Goal: Information Seeking & Learning: Learn about a topic

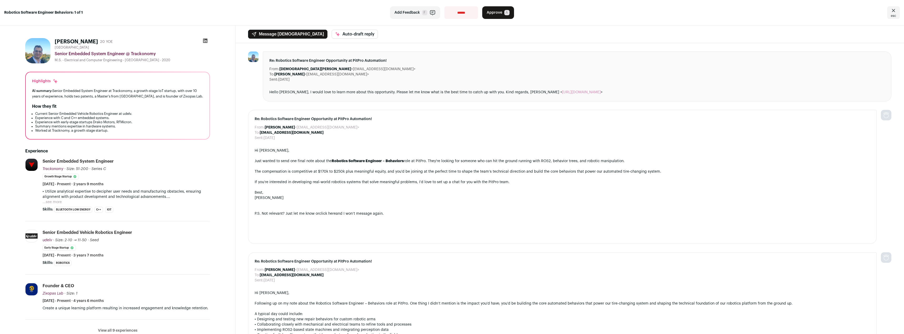
click at [51, 199] on button "...see more" at bounding box center [52, 201] width 19 height 5
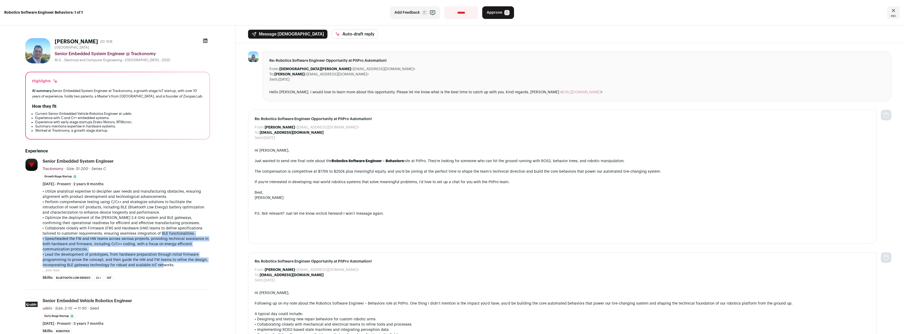
drag, startPoint x: 162, startPoint y: 270, endPoint x: 158, endPoint y: 235, distance: 35.4
click at [159, 234] on div "• Utilize analytical expertise to decipher user needs and manufacturing obstacl…" at bounding box center [126, 231] width 167 height 84
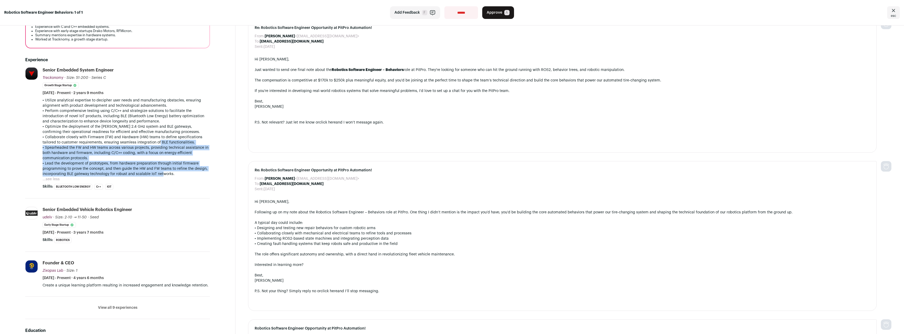
scroll to position [105, 0]
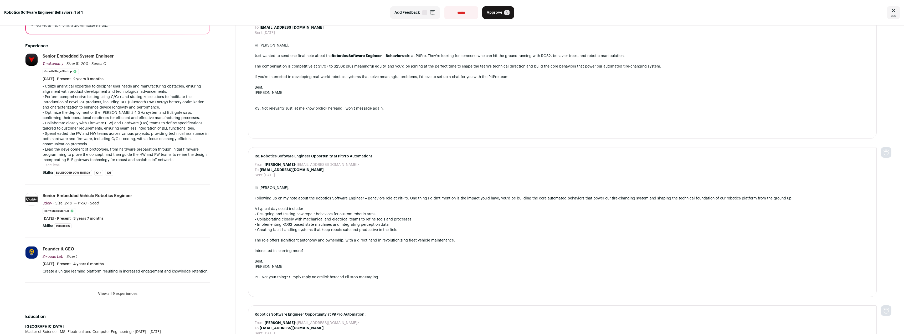
click at [153, 218] on div "Senior Embedded Vehicle Robotics Engineer [GEOGRAPHIC_DATA] udelv [DOMAIN_NAME]…" at bounding box center [126, 207] width 167 height 28
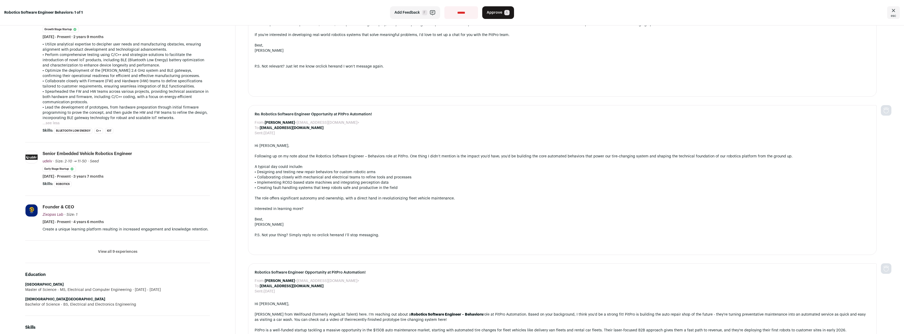
scroll to position [158, 0]
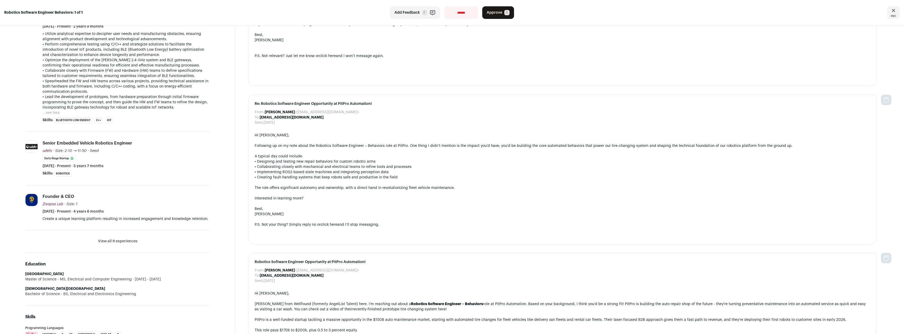
click at [149, 219] on p "Create a unique learning platform resulting in increased engagement and knowled…" at bounding box center [126, 218] width 167 height 5
click at [148, 211] on div "Founder & CEO Zixopas Lab Zixopas Lab [DOMAIN_NAME] Add to company list Public …" at bounding box center [126, 204] width 167 height 20
click at [116, 238] on li "View all 9 experiences View less" at bounding box center [117, 241] width 185 height 22
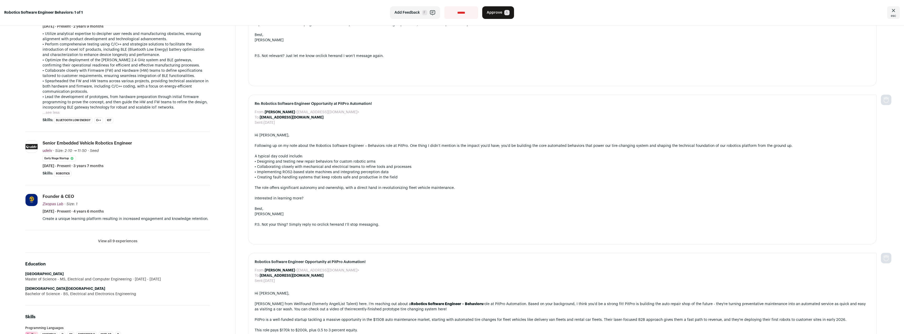
click at [121, 241] on button "View all 9 experiences" at bounding box center [117, 241] width 39 height 5
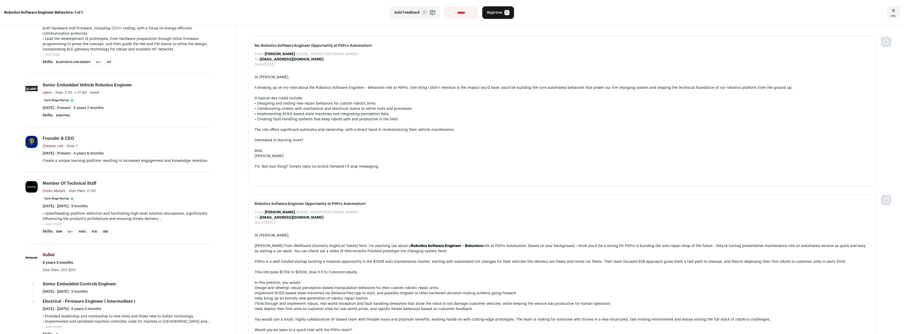
scroll to position [236, 0]
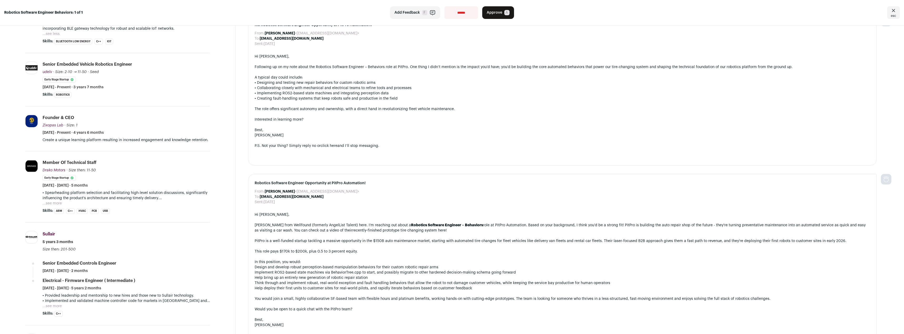
drag, startPoint x: 169, startPoint y: 188, endPoint x: 165, endPoint y: 209, distance: 21.4
click at [165, 209] on li "Member Of Technical Staff Drako Motors Drako Motors [DOMAIN_NAME] Add to compan…" at bounding box center [126, 187] width 167 height 54
click at [165, 205] on div "• Spearheading platform selection and facilitating high-level solution discussi…" at bounding box center [126, 198] width 167 height 16
click at [55, 202] on button "...see more" at bounding box center [52, 203] width 19 height 5
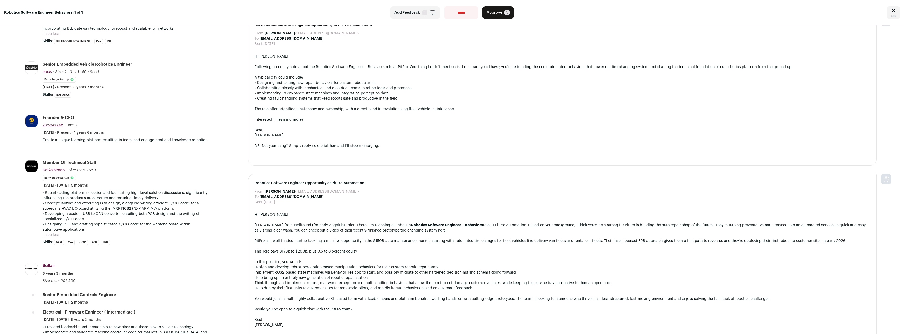
drag, startPoint x: 150, startPoint y: 232, endPoint x: 162, endPoint y: 183, distance: 50.7
click at [165, 178] on li "Member Of Technical Staff Drako Motors Drako Motors [DOMAIN_NAME] Add to compan…" at bounding box center [126, 203] width 167 height 86
click at [27, 217] on div "Drako Motors [DOMAIN_NAME] Add to company list Public / Private Private Valuati…" at bounding box center [31, 203] width 13 height 86
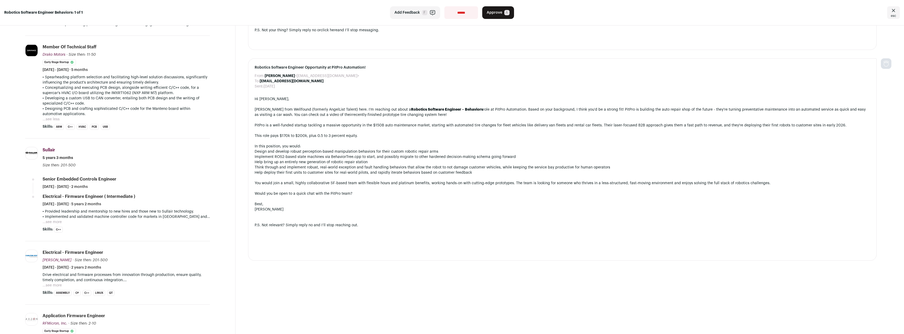
scroll to position [368, 0]
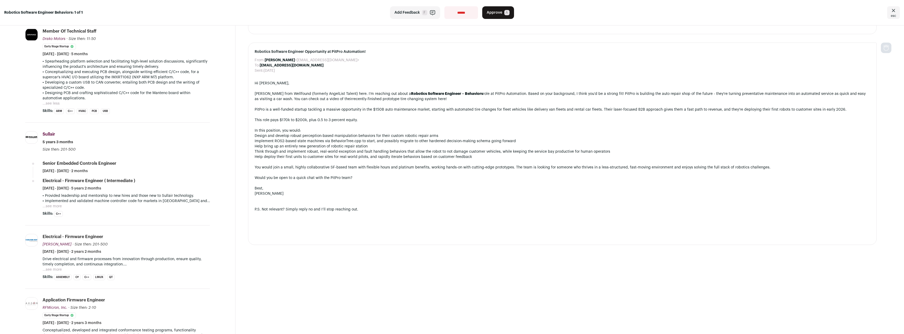
click at [59, 208] on button "...see more" at bounding box center [52, 206] width 19 height 5
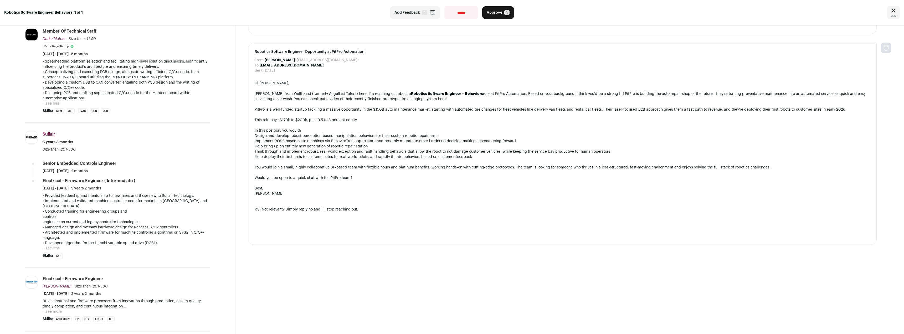
drag, startPoint x: 177, startPoint y: 235, endPoint x: 157, endPoint y: 231, distance: 20.3
click at [157, 231] on div "• Provided leadership and mentorship to new hires and those new to Sullair tech…" at bounding box center [126, 219] width 167 height 53
click at [165, 216] on p "• Conducted training for engineering groups and controls engineers on current a…" at bounding box center [126, 217] width 167 height 16
